Goal: Complete application form: Complete application form

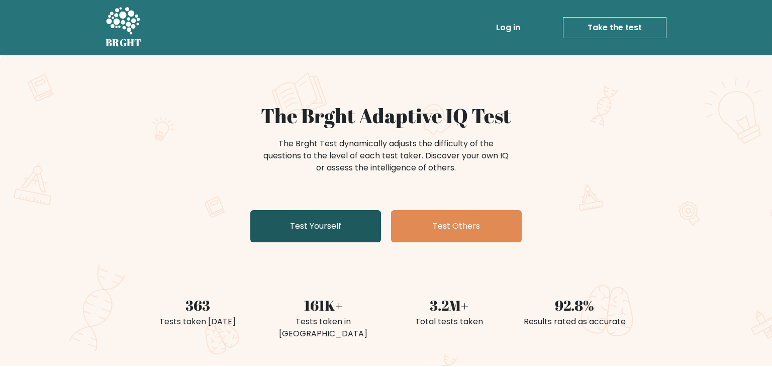
click at [335, 238] on link "Test Yourself" at bounding box center [315, 226] width 131 height 32
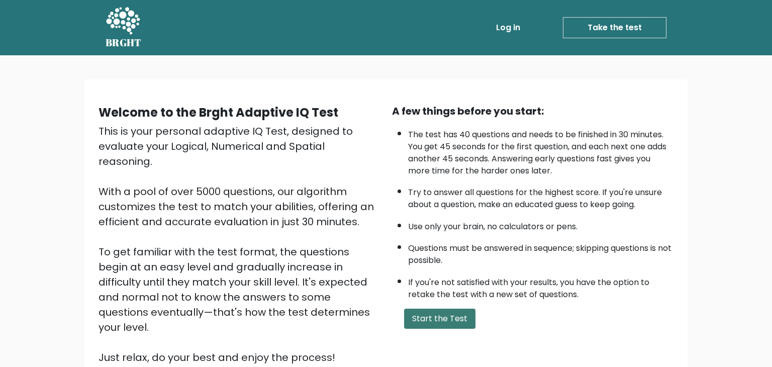
click at [441, 308] on button "Start the Test" at bounding box center [439, 318] width 71 height 20
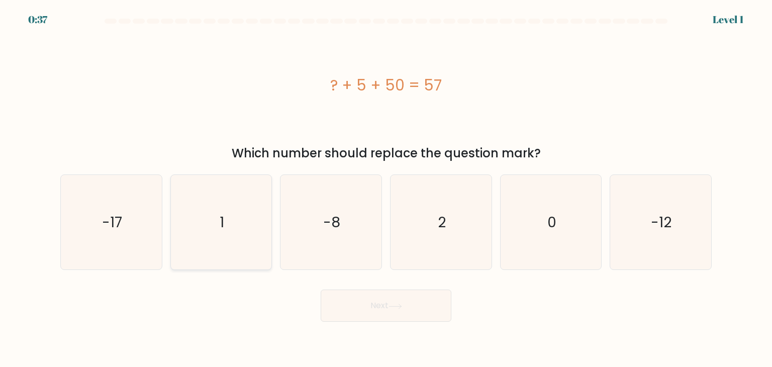
click at [202, 234] on icon "1" at bounding box center [221, 222] width 94 height 94
click at [386, 188] on input "b. 1" at bounding box center [386, 185] width 1 height 5
radio input "true"
click at [368, 299] on button "Next" at bounding box center [385, 305] width 131 height 32
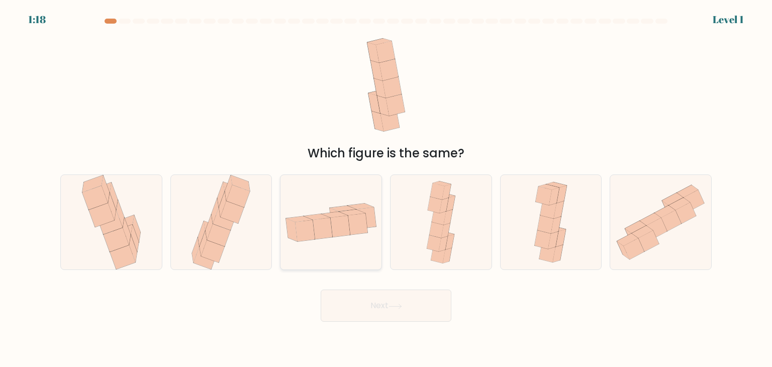
click at [356, 242] on icon at bounding box center [330, 222] width 101 height 52
click at [386, 188] on input "c." at bounding box center [386, 185] width 1 height 5
radio input "true"
click at [405, 310] on button "Next" at bounding box center [385, 305] width 131 height 32
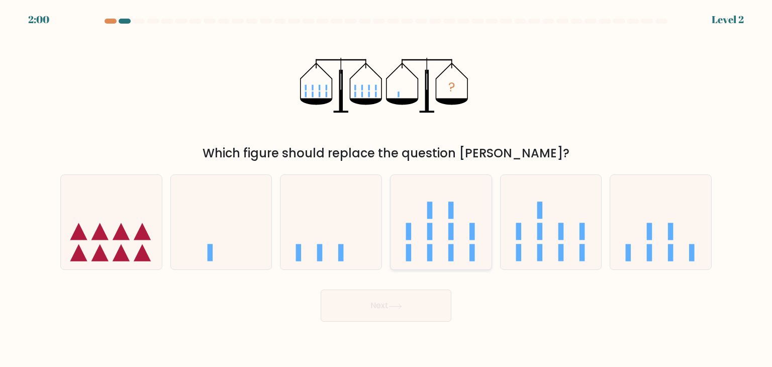
click at [464, 219] on icon at bounding box center [440, 221] width 101 height 83
click at [386, 188] on input "d." at bounding box center [386, 185] width 1 height 5
radio input "true"
click at [401, 294] on button "Next" at bounding box center [385, 305] width 131 height 32
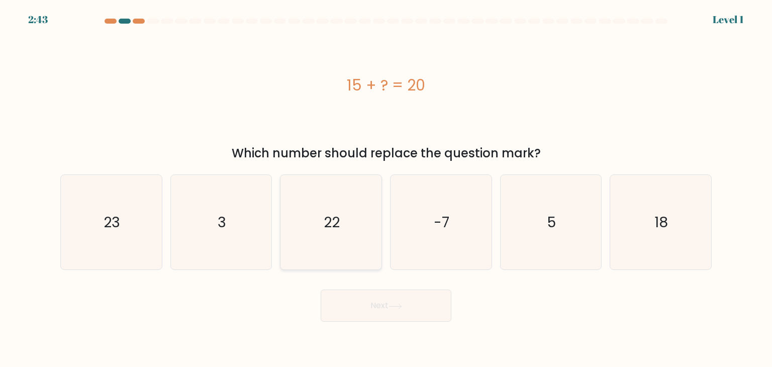
click at [337, 232] on icon "22" at bounding box center [330, 222] width 94 height 94
click at [386, 188] on input "c. 22" at bounding box center [386, 185] width 1 height 5
radio input "true"
click at [358, 298] on button "Next" at bounding box center [385, 305] width 131 height 32
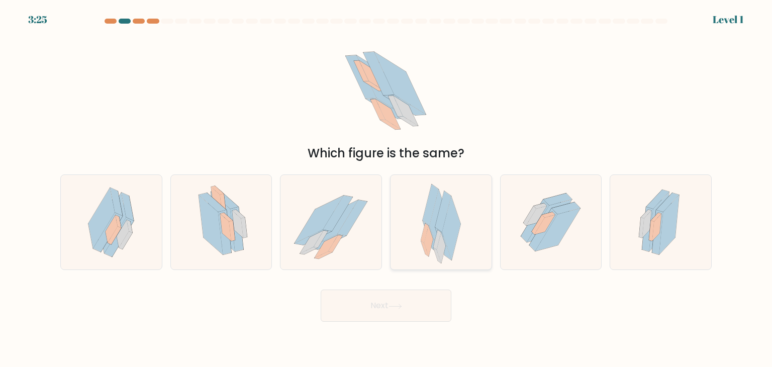
click at [427, 230] on icon at bounding box center [428, 241] width 9 height 31
click at [386, 188] on input "d." at bounding box center [386, 185] width 1 height 5
radio input "true"
click at [400, 298] on button "Next" at bounding box center [385, 305] width 131 height 32
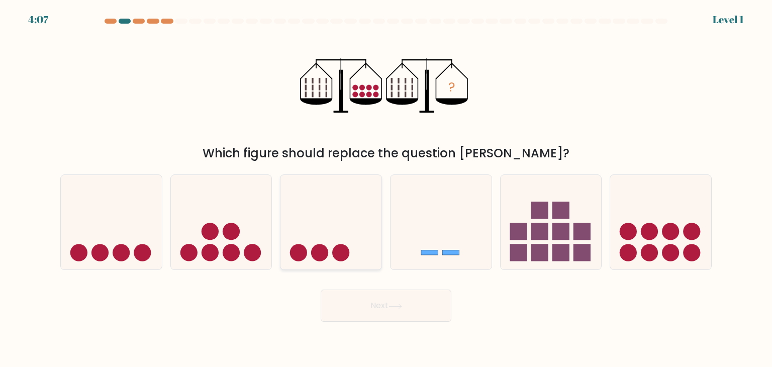
click at [340, 233] on icon at bounding box center [330, 221] width 101 height 83
click at [386, 188] on input "c." at bounding box center [386, 185] width 1 height 5
radio input "true"
click at [395, 309] on button "Next" at bounding box center [385, 305] width 131 height 32
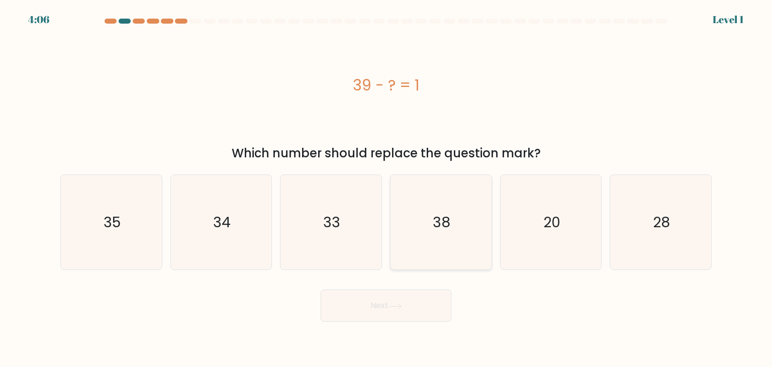
click at [459, 234] on icon "38" at bounding box center [440, 222] width 94 height 94
click at [386, 188] on input "d. 38" at bounding box center [386, 185] width 1 height 5
radio input "true"
click at [423, 302] on button "Next" at bounding box center [385, 305] width 131 height 32
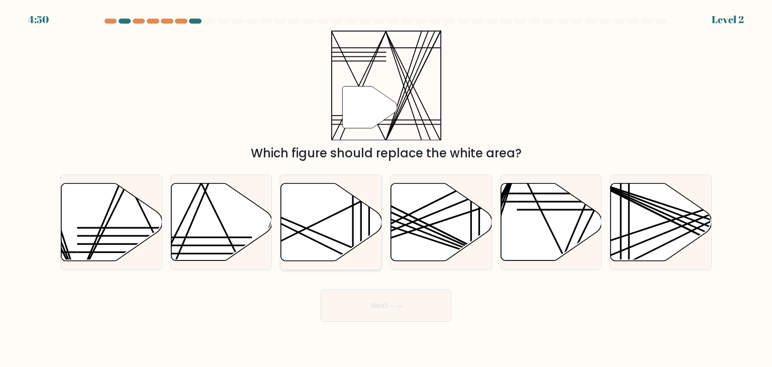
click at [370, 228] on icon at bounding box center [331, 221] width 101 height 77
click at [386, 188] on input "c." at bounding box center [386, 185] width 1 height 5
radio input "true"
click at [396, 308] on icon at bounding box center [395, 306] width 14 height 6
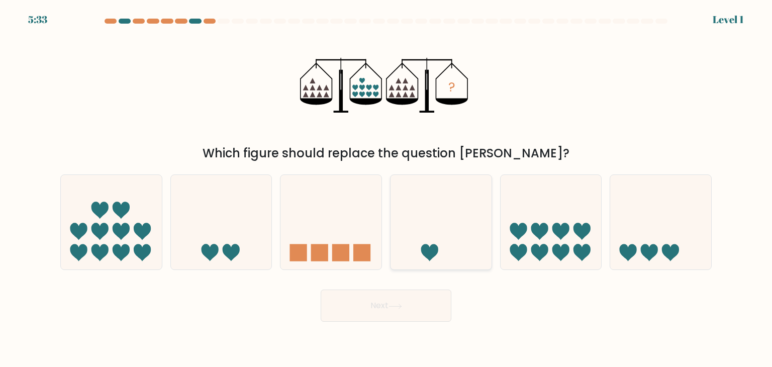
click at [420, 223] on icon at bounding box center [440, 221] width 101 height 83
click at [386, 188] on input "d." at bounding box center [386, 185] width 1 height 5
radio input "true"
click at [398, 297] on button "Next" at bounding box center [385, 305] width 131 height 32
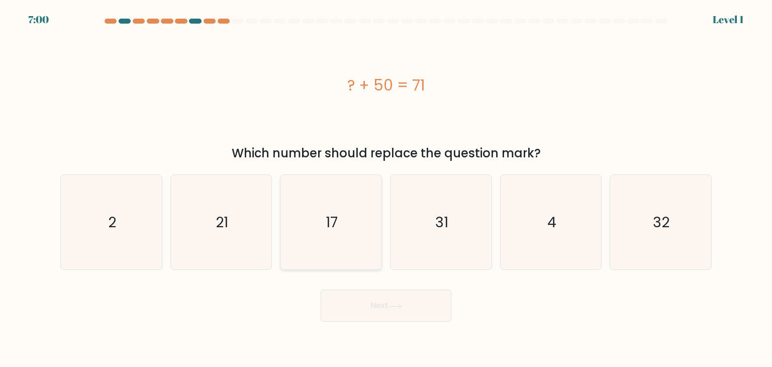
click at [364, 241] on icon "17" at bounding box center [330, 222] width 94 height 94
click at [386, 188] on input "c. 17" at bounding box center [386, 185] width 1 height 5
radio input "true"
click at [384, 306] on button "Next" at bounding box center [385, 305] width 131 height 32
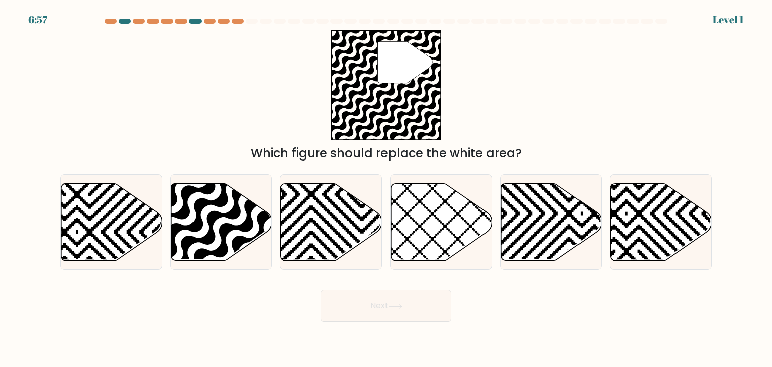
click at [461, 230] on icon at bounding box center [441, 221] width 101 height 77
click at [386, 188] on input "d." at bounding box center [386, 185] width 1 height 5
radio input "true"
click at [415, 305] on button "Next" at bounding box center [385, 305] width 131 height 32
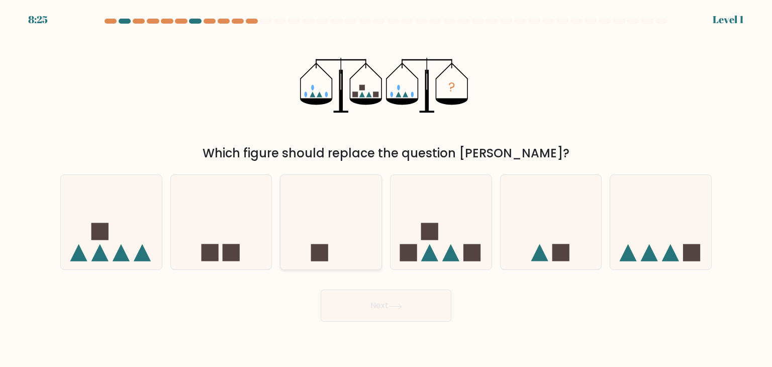
click at [362, 241] on icon at bounding box center [330, 221] width 101 height 83
click at [386, 188] on input "c." at bounding box center [386, 185] width 1 height 5
radio input "true"
click at [382, 300] on button "Next" at bounding box center [385, 305] width 131 height 32
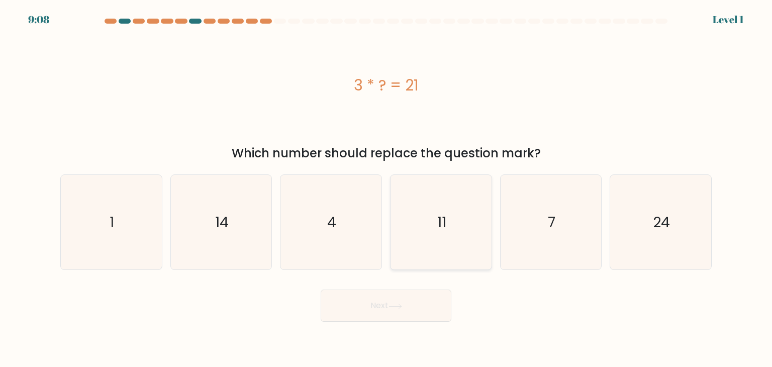
click at [420, 230] on icon "11" at bounding box center [440, 222] width 94 height 94
click at [386, 188] on input "d. 11" at bounding box center [386, 185] width 1 height 5
radio input "true"
click at [387, 302] on button "Next" at bounding box center [385, 305] width 131 height 32
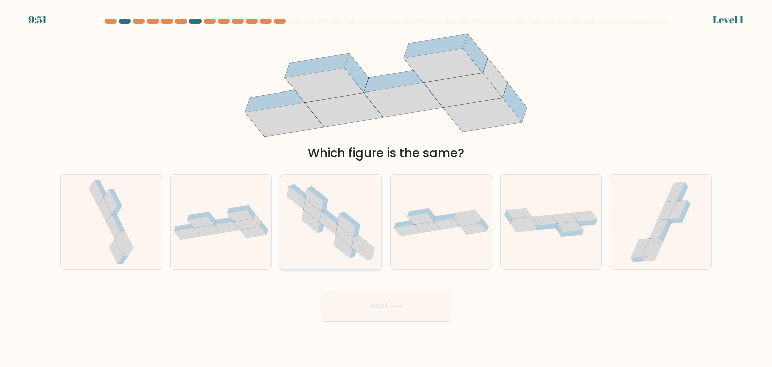
click at [354, 231] on icon at bounding box center [347, 225] width 18 height 23
click at [386, 188] on input "c." at bounding box center [386, 185] width 1 height 5
radio input "true"
click at [388, 302] on button "Next" at bounding box center [385, 305] width 131 height 32
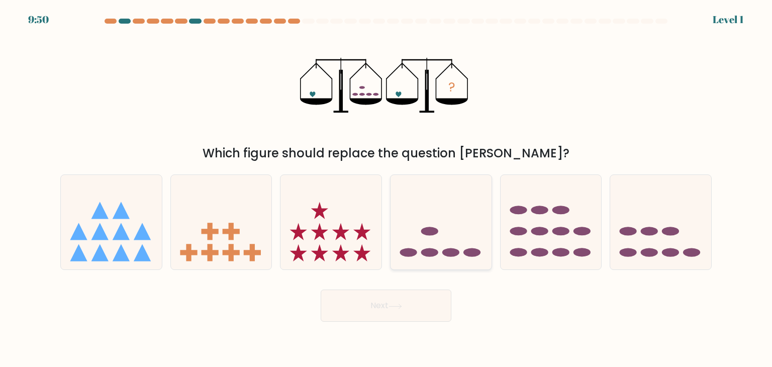
click at [431, 246] on icon at bounding box center [440, 221] width 101 height 83
click at [386, 188] on input "d." at bounding box center [386, 185] width 1 height 5
radio input "true"
click at [394, 306] on icon at bounding box center [395, 305] width 12 height 5
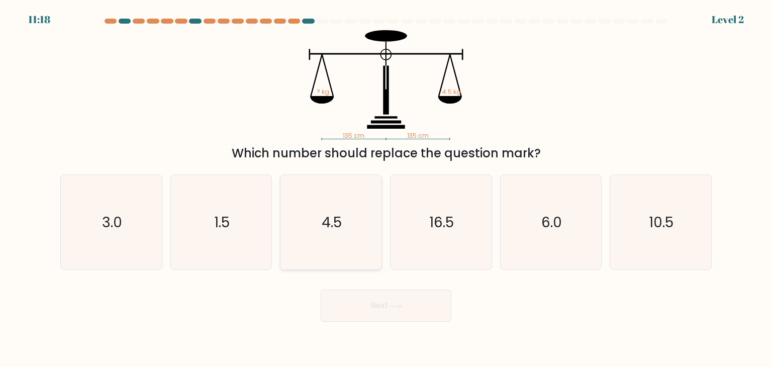
click at [371, 242] on icon "4.5" at bounding box center [330, 222] width 94 height 94
click at [386, 188] on input "c. 4.5" at bounding box center [386, 185] width 1 height 5
radio input "true"
click at [391, 307] on icon at bounding box center [395, 306] width 14 height 6
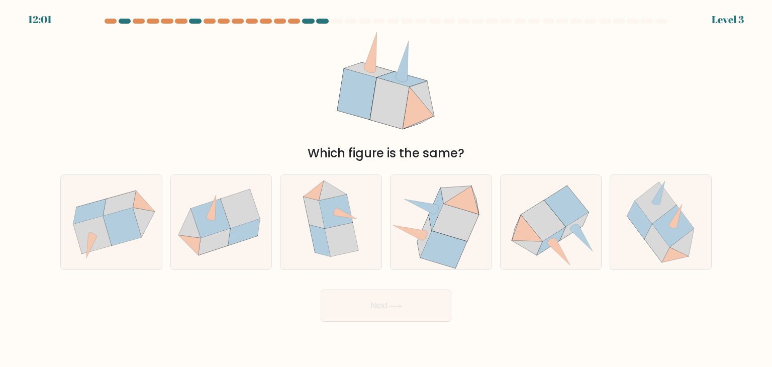
click at [438, 231] on icon at bounding box center [455, 222] width 47 height 37
click at [386, 188] on input "d." at bounding box center [386, 185] width 1 height 5
radio input "true"
drag, startPoint x: 383, startPoint y: 304, endPoint x: 374, endPoint y: 273, distance: 32.3
click at [382, 304] on button "Next" at bounding box center [385, 305] width 131 height 32
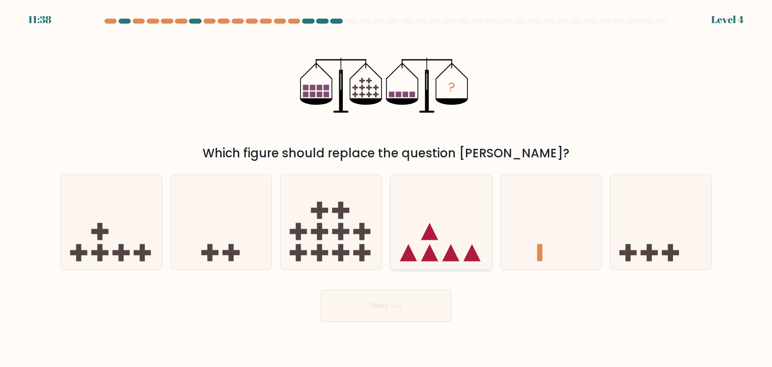
click at [452, 198] on icon at bounding box center [440, 221] width 101 height 83
click at [386, 188] on input "d." at bounding box center [386, 185] width 1 height 5
radio input "true"
click at [432, 305] on button "Next" at bounding box center [385, 305] width 131 height 32
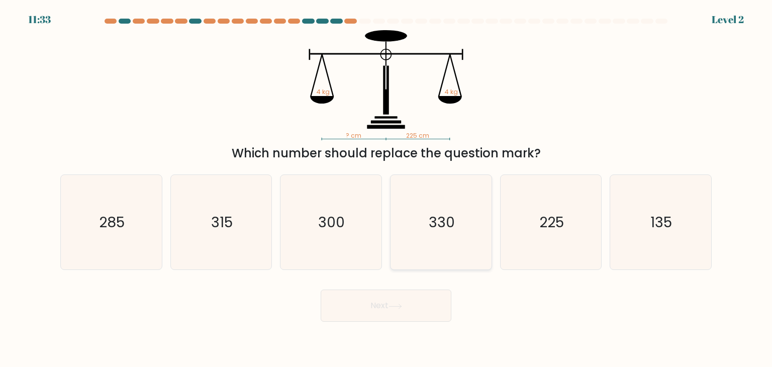
click at [415, 227] on icon "330" at bounding box center [440, 222] width 94 height 94
click at [386, 188] on input "d. 330" at bounding box center [386, 185] width 1 height 5
radio input "true"
click at [332, 240] on icon "300" at bounding box center [330, 222] width 94 height 94
click at [386, 188] on input "c. 300" at bounding box center [386, 185] width 1 height 5
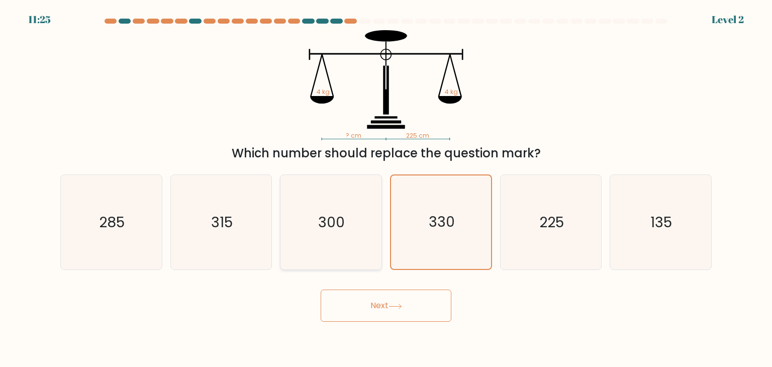
radio input "true"
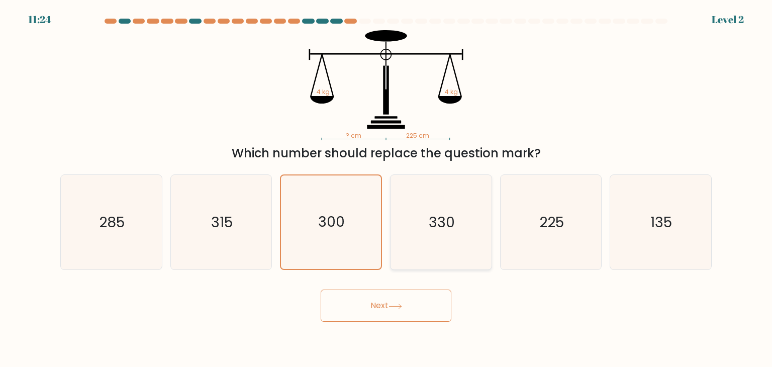
click at [415, 224] on icon "330" at bounding box center [440, 222] width 94 height 94
click at [386, 188] on input "d. 330" at bounding box center [386, 185] width 1 height 5
radio input "true"
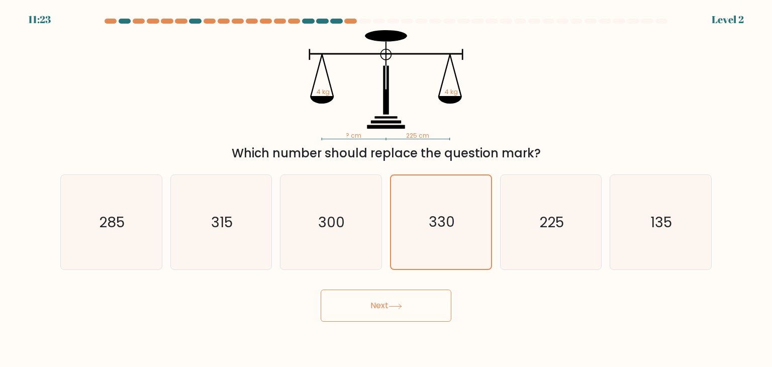
click at [420, 297] on button "Next" at bounding box center [385, 305] width 131 height 32
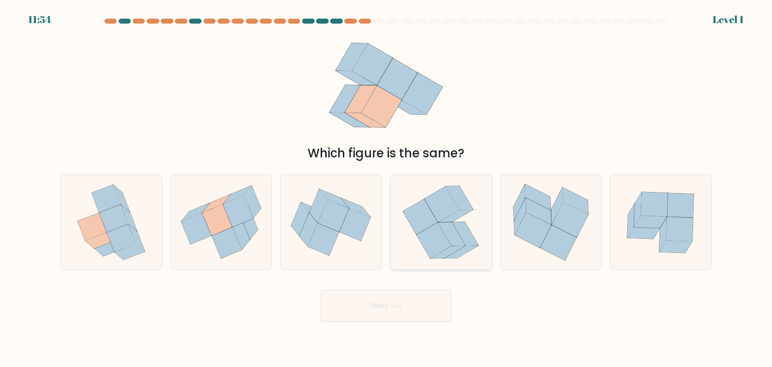
click at [425, 248] on icon at bounding box center [433, 241] width 35 height 36
click at [386, 188] on input "d." at bounding box center [386, 185] width 1 height 5
radio input "true"
click at [377, 298] on button "Next" at bounding box center [385, 305] width 131 height 32
click at [378, 313] on button "Next" at bounding box center [385, 305] width 131 height 32
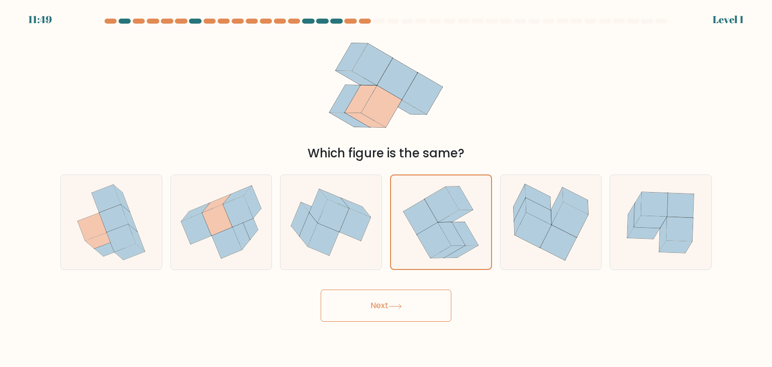
click at [378, 313] on button "Next" at bounding box center [385, 305] width 131 height 32
click at [325, 211] on icon at bounding box center [333, 215] width 31 height 32
click at [386, 188] on input "c." at bounding box center [386, 185] width 1 height 5
radio input "true"
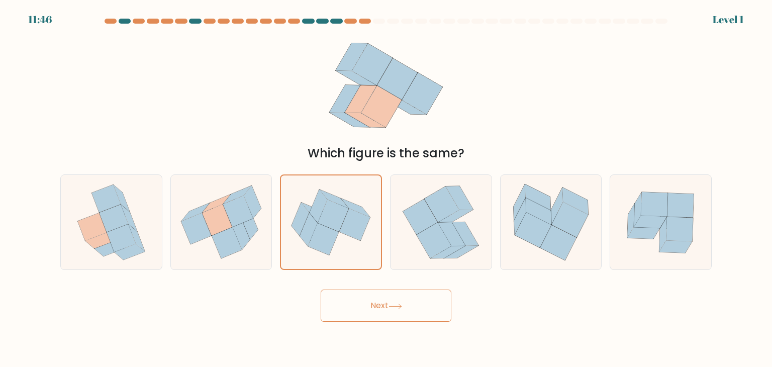
click at [370, 315] on button "Next" at bounding box center [385, 305] width 131 height 32
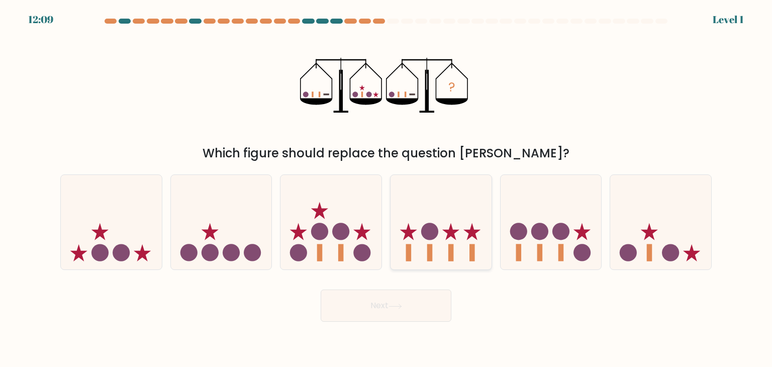
click at [428, 215] on icon at bounding box center [440, 221] width 101 height 83
click at [386, 188] on input "d." at bounding box center [386, 185] width 1 height 5
radio input "true"
click at [419, 316] on button "Next" at bounding box center [385, 305] width 131 height 32
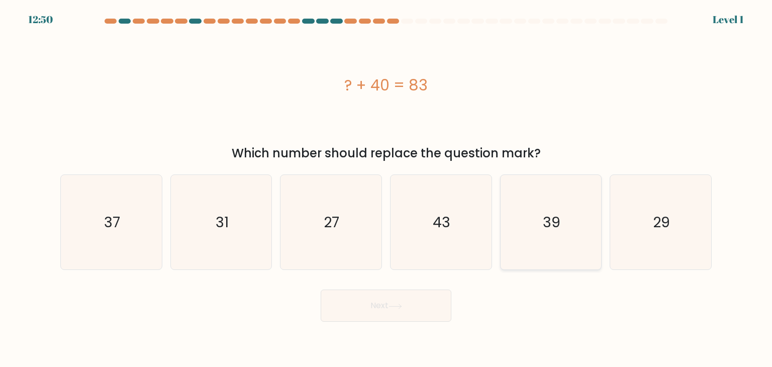
click at [533, 233] on icon "39" at bounding box center [550, 222] width 94 height 94
click at [386, 188] on input "e. 39" at bounding box center [386, 185] width 1 height 5
radio input "true"
click at [411, 318] on button "Next" at bounding box center [385, 305] width 131 height 32
click at [350, 257] on icon "27" at bounding box center [330, 222] width 94 height 94
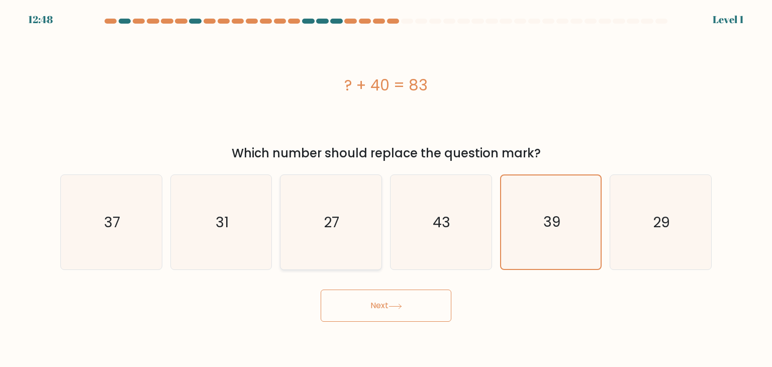
click at [386, 188] on input "c. 27" at bounding box center [386, 185] width 1 height 5
radio input "true"
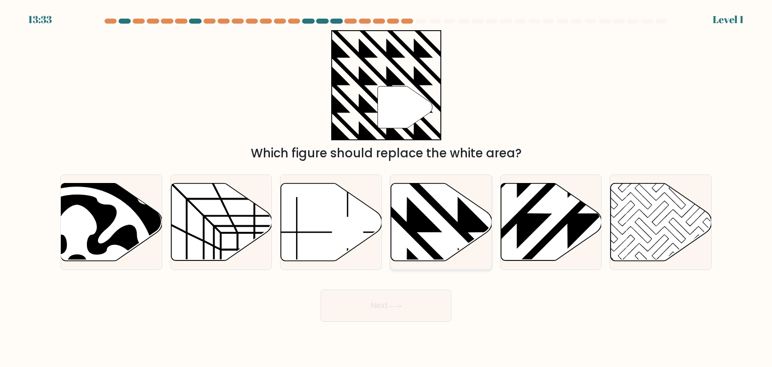
click at [419, 250] on icon at bounding box center [441, 221] width 101 height 77
click at [386, 188] on input "d." at bounding box center [386, 185] width 1 height 5
radio input "true"
click at [404, 309] on button "Next" at bounding box center [385, 305] width 131 height 32
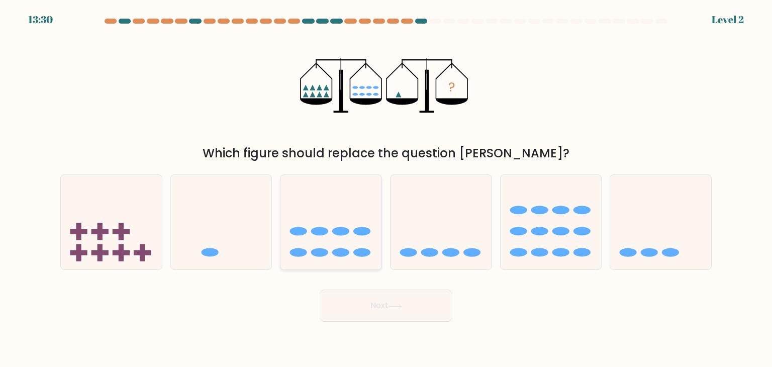
click at [331, 235] on icon at bounding box center [330, 221] width 101 height 83
click at [386, 188] on input "c." at bounding box center [386, 185] width 1 height 5
radio input "true"
click at [396, 311] on button "Next" at bounding box center [385, 305] width 131 height 32
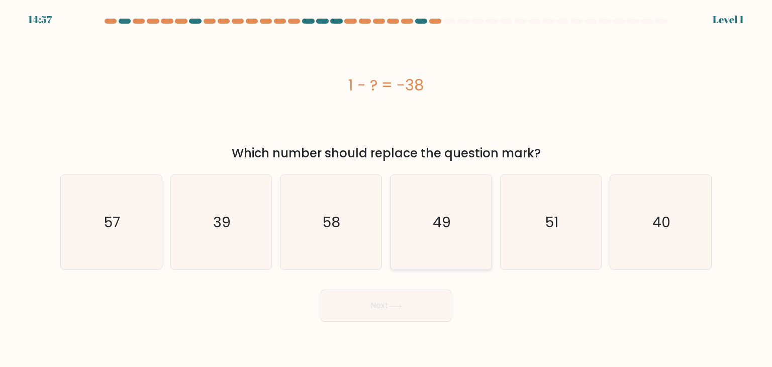
click at [469, 238] on icon "49" at bounding box center [440, 222] width 94 height 94
click at [386, 188] on input "d. 49" at bounding box center [386, 185] width 1 height 5
radio input "true"
click at [420, 297] on button "Next" at bounding box center [385, 305] width 131 height 32
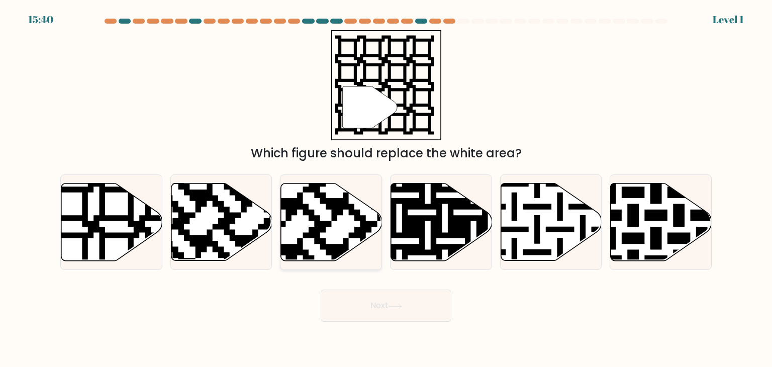
click at [348, 230] on icon at bounding box center [331, 221] width 101 height 77
click at [386, 188] on input "c." at bounding box center [386, 185] width 1 height 5
radio input "true"
click at [390, 304] on button "Next" at bounding box center [385, 305] width 131 height 32
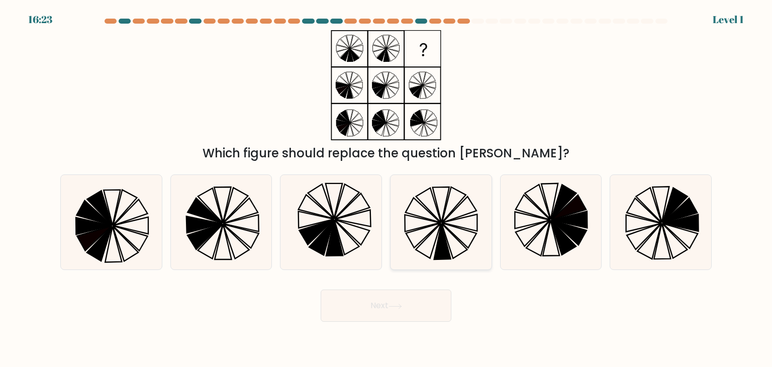
click at [448, 224] on icon at bounding box center [459, 222] width 35 height 17
click at [386, 188] on input "d." at bounding box center [386, 185] width 1 height 5
radio input "true"
click at [419, 312] on button "Next" at bounding box center [385, 305] width 131 height 32
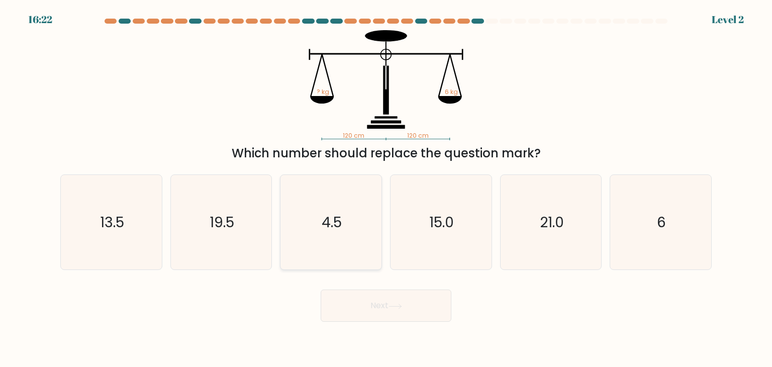
click at [342, 228] on text "4.5" at bounding box center [332, 222] width 20 height 20
click at [386, 188] on input "c. 4.5" at bounding box center [386, 185] width 1 height 5
radio input "true"
click at [380, 303] on button "Next" at bounding box center [385, 305] width 131 height 32
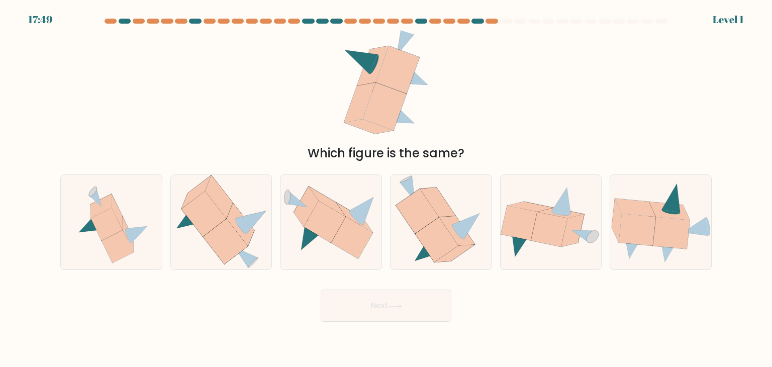
click at [436, 216] on icon at bounding box center [417, 211] width 43 height 45
click at [386, 188] on input "d." at bounding box center [386, 185] width 1 height 5
radio input "true"
click at [416, 324] on body "17:49 Level 1" at bounding box center [386, 183] width 772 height 367
click at [422, 307] on button "Next" at bounding box center [385, 305] width 131 height 32
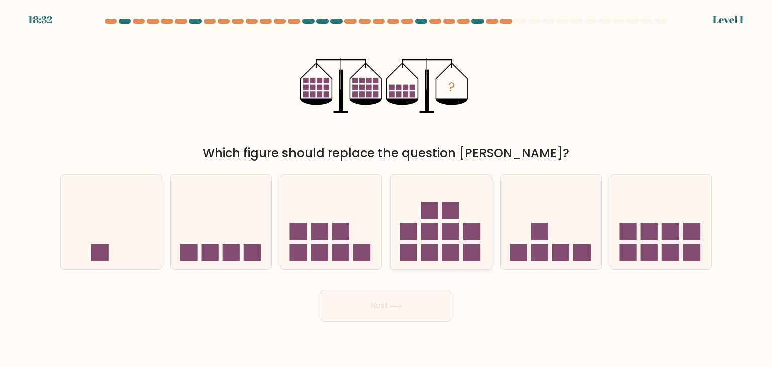
click at [422, 261] on rect at bounding box center [429, 252] width 17 height 17
click at [386, 188] on input "d." at bounding box center [386, 185] width 1 height 5
radio input "true"
click at [403, 318] on button "Next" at bounding box center [385, 305] width 131 height 32
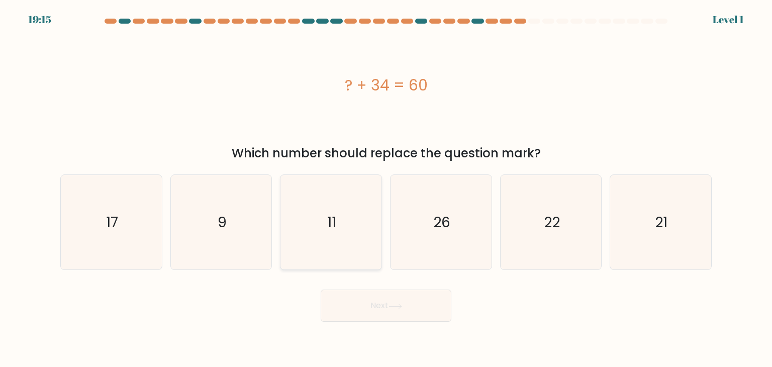
click at [333, 252] on icon "11" at bounding box center [330, 222] width 94 height 94
click at [386, 188] on input "c. 11" at bounding box center [386, 185] width 1 height 5
radio input "true"
click at [378, 283] on div "Next" at bounding box center [385, 302] width 663 height 40
click at [382, 295] on button "Next" at bounding box center [385, 305] width 131 height 32
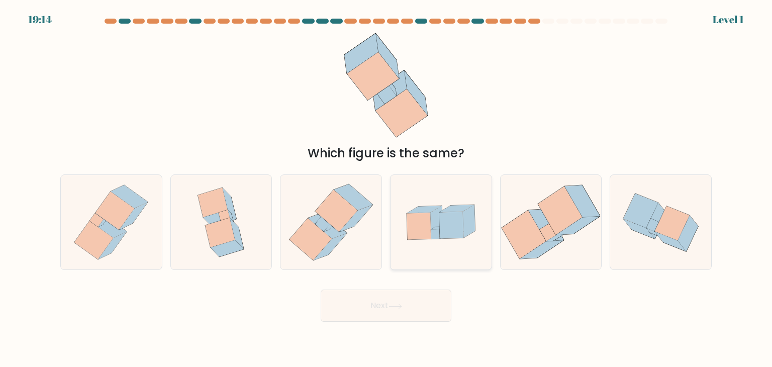
drag, startPoint x: 426, startPoint y: 195, endPoint x: 424, endPoint y: 205, distance: 9.7
click at [426, 196] on icon at bounding box center [440, 221] width 101 height 69
click at [386, 188] on input "d." at bounding box center [386, 185] width 1 height 5
radio input "true"
click at [423, 301] on button "Next" at bounding box center [385, 305] width 131 height 32
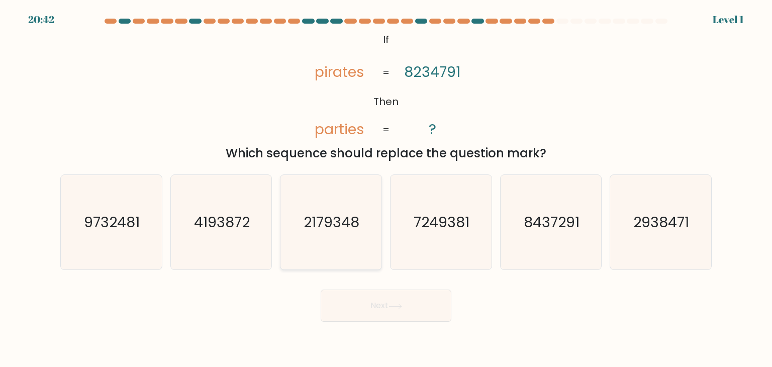
click at [343, 210] on icon "2179348" at bounding box center [330, 222] width 94 height 94
click at [386, 188] on input "c. 2179348" at bounding box center [386, 185] width 1 height 5
radio input "true"
click at [375, 309] on button "Next" at bounding box center [385, 305] width 131 height 32
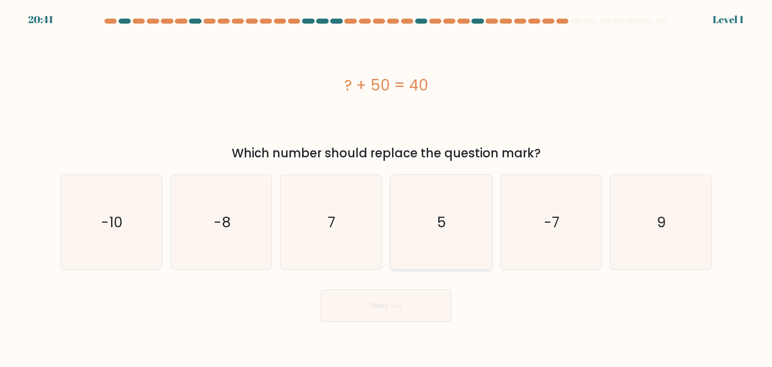
click at [450, 215] on icon "5" at bounding box center [440, 222] width 94 height 94
click at [386, 188] on input "d. 5" at bounding box center [386, 185] width 1 height 5
radio input "true"
click at [437, 312] on button "Next" at bounding box center [385, 305] width 131 height 32
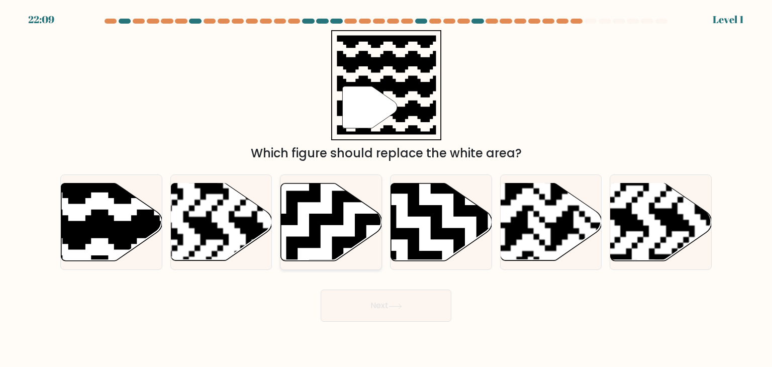
click at [364, 224] on icon at bounding box center [366, 178] width 183 height 183
click at [386, 188] on input "c." at bounding box center [386, 185] width 1 height 5
radio input "true"
click at [391, 293] on button "Next" at bounding box center [385, 305] width 131 height 32
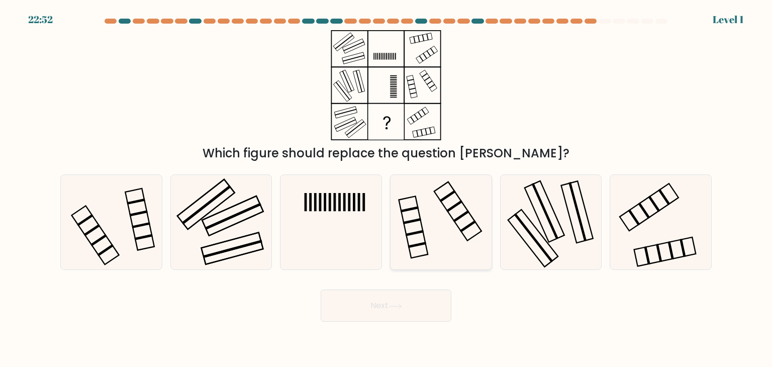
click at [423, 202] on icon at bounding box center [440, 222] width 94 height 94
click at [386, 188] on input "d." at bounding box center [386, 185] width 1 height 5
radio input "true"
click at [396, 301] on button "Next" at bounding box center [385, 305] width 131 height 32
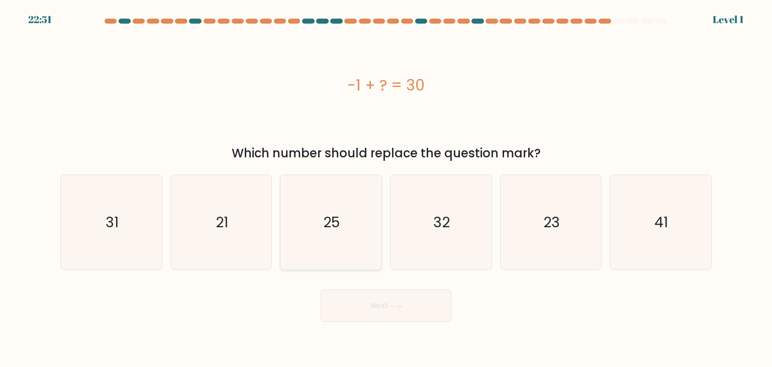
click at [368, 237] on icon "25" at bounding box center [330, 222] width 94 height 94
click at [386, 188] on input "c. 25" at bounding box center [386, 185] width 1 height 5
radio input "true"
click at [390, 293] on button "Next" at bounding box center [385, 305] width 131 height 32
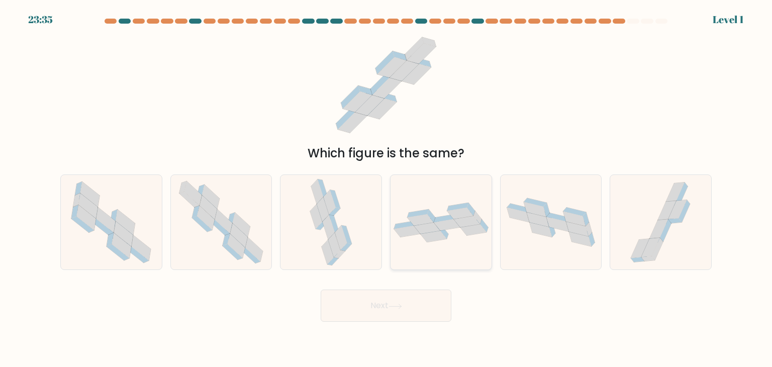
click at [470, 213] on icon at bounding box center [460, 213] width 26 height 12
click at [386, 188] on input "d." at bounding box center [386, 185] width 1 height 5
radio input "true"
click at [414, 296] on button "Next" at bounding box center [385, 305] width 131 height 32
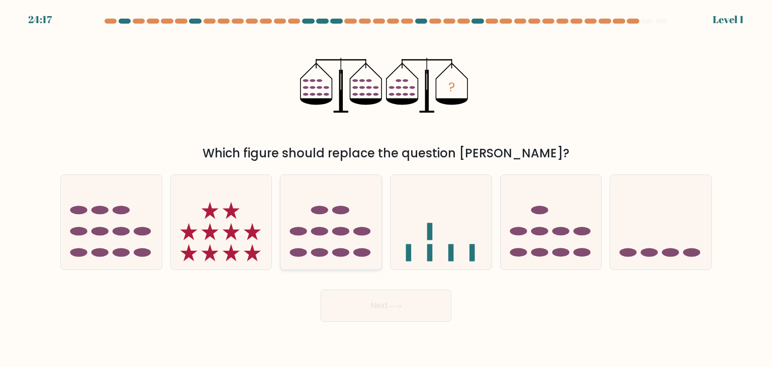
click at [362, 242] on icon at bounding box center [330, 221] width 101 height 83
click at [386, 188] on input "c." at bounding box center [386, 185] width 1 height 5
radio input "true"
click at [392, 302] on button "Next" at bounding box center [385, 305] width 131 height 32
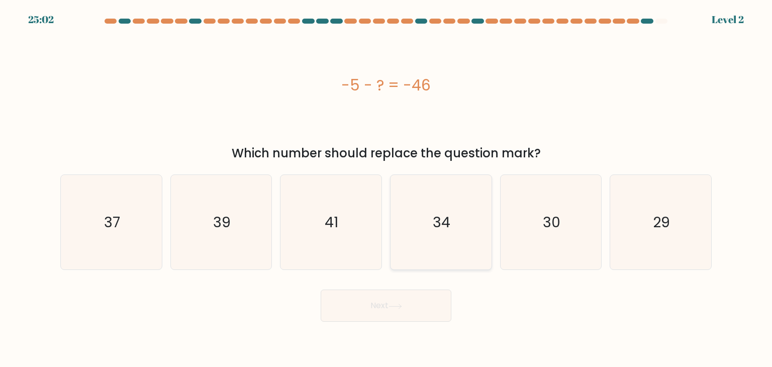
click at [405, 239] on icon "34" at bounding box center [440, 222] width 94 height 94
click at [386, 188] on input "d. 34" at bounding box center [386, 185] width 1 height 5
radio input "true"
click at [402, 300] on button "Next" at bounding box center [385, 305] width 131 height 32
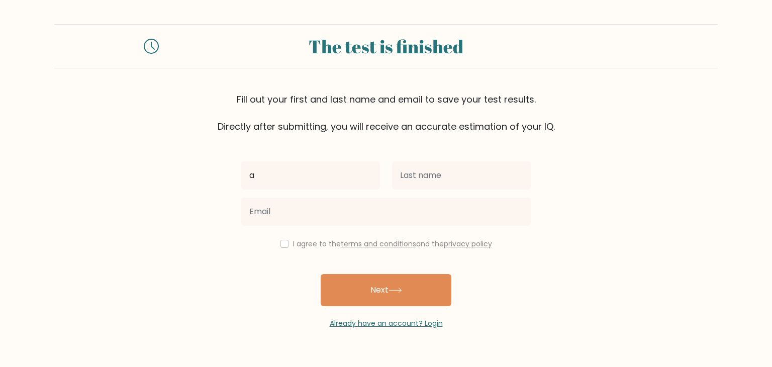
type input "a"
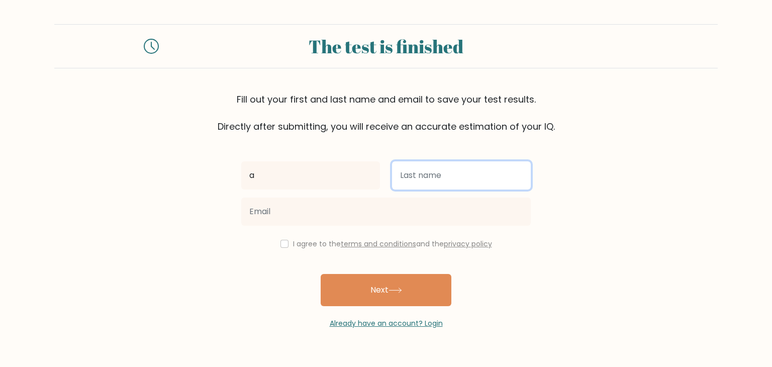
click at [402, 174] on input "text" at bounding box center [461, 175] width 139 height 28
type input "d"
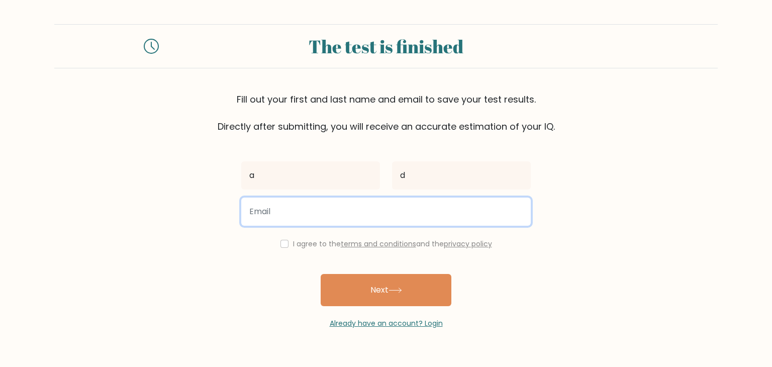
click at [386, 213] on input "email" at bounding box center [385, 211] width 289 height 28
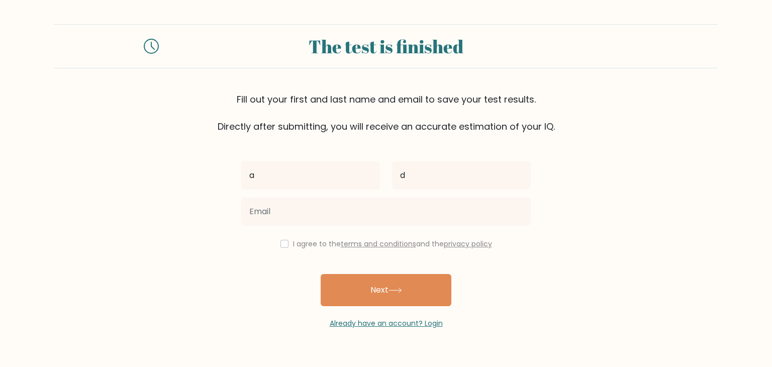
click at [635, 201] on form "The test is finished Fill out your first and last name and email to save your t…" at bounding box center [386, 176] width 772 height 304
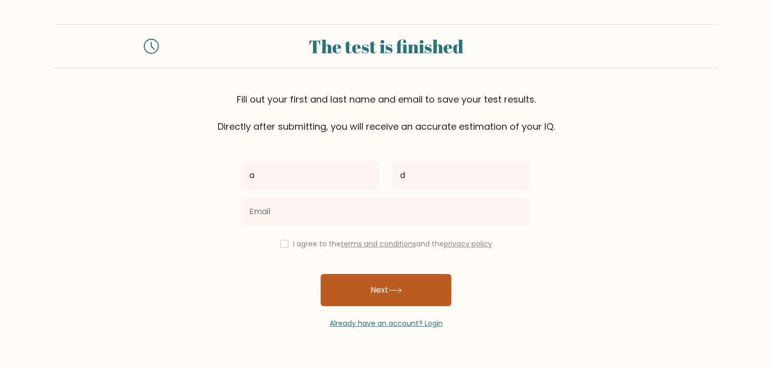
click at [442, 291] on button "Next" at bounding box center [385, 290] width 131 height 32
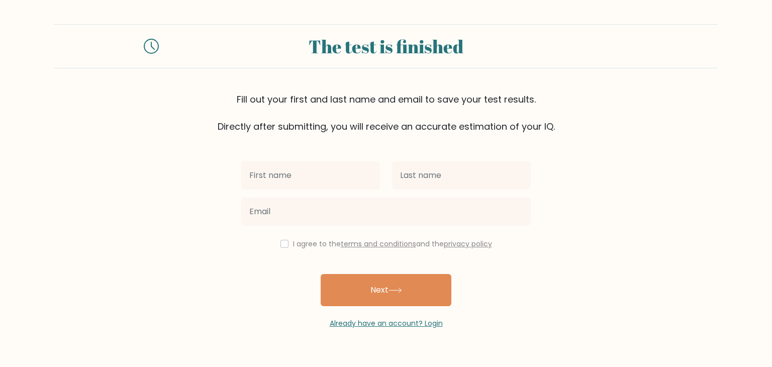
click at [151, 43] on icon at bounding box center [152, 45] width 3 height 7
